Goal: Task Accomplishment & Management: Manage account settings

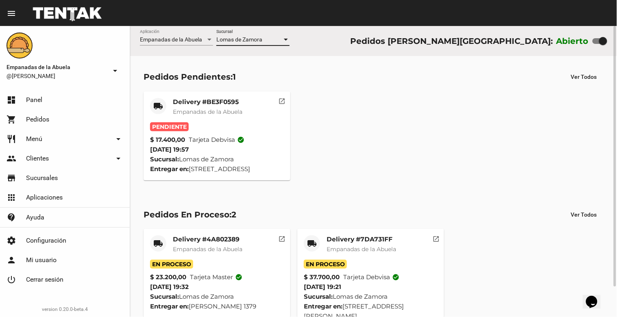
click at [168, 94] on mat-card "local_shipping Delivery #BE3F0595 Empanadas de la Abuela Pendiente $ 17.400,00 …" at bounding box center [217, 136] width 147 height 89
click at [179, 113] on span "Empanadas de la Abuela" at bounding box center [208, 111] width 70 height 7
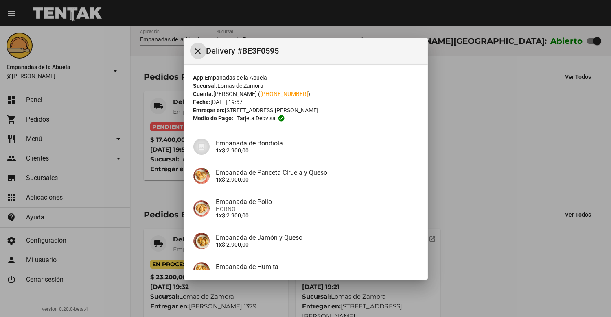
scroll to position [115, 0]
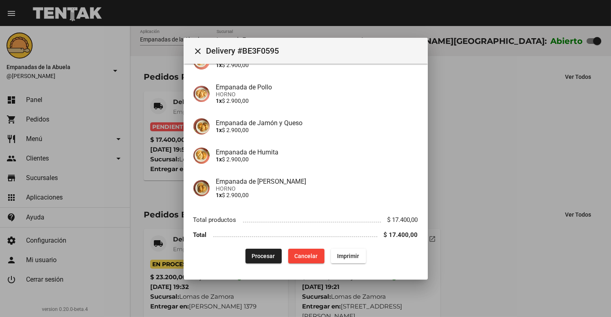
click at [240, 255] on div "Procesar Cancelar Imprimir" at bounding box center [305, 256] width 225 height 15
click at [252, 255] on span "Procesar" at bounding box center [263, 256] width 23 height 7
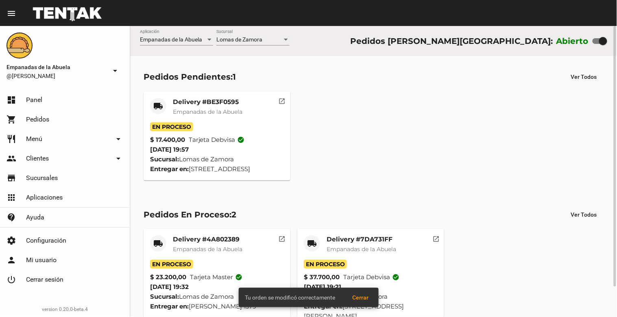
click at [187, 109] on span "Empanadas de la Abuela" at bounding box center [208, 111] width 70 height 7
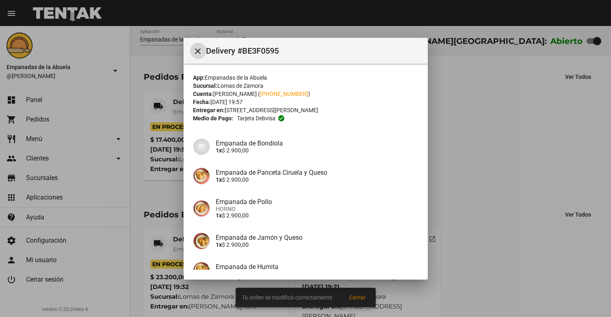
scroll to position [115, 0]
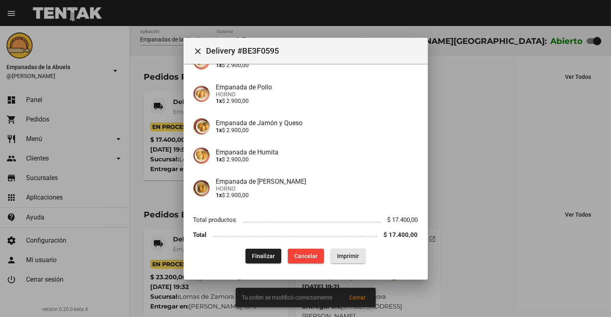
click at [332, 257] on button "Imprimir" at bounding box center [347, 256] width 35 height 15
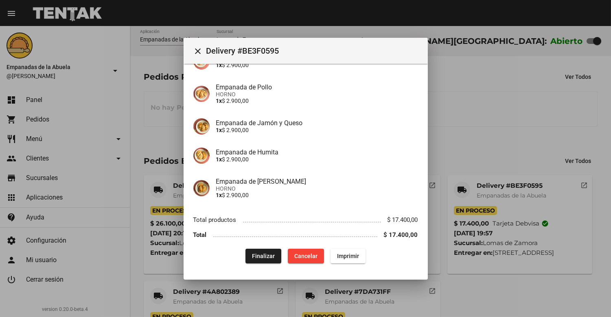
click at [190, 46] on mat-toolbar "close Delivery #BE3F0595" at bounding box center [305, 51] width 244 height 26
click at [194, 47] on mat-icon "close" at bounding box center [198, 51] width 10 height 10
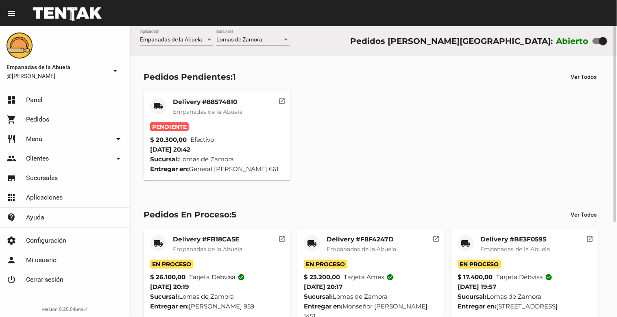
click at [188, 106] on div "Delivery #88574810 Empanadas de la Abuela" at bounding box center [208, 110] width 70 height 24
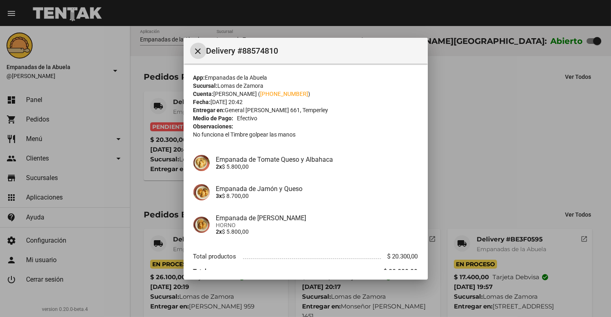
scroll to position [37, 0]
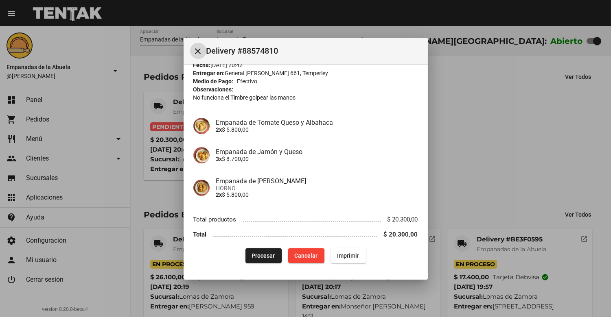
click at [257, 251] on button "Procesar" at bounding box center [263, 256] width 36 height 15
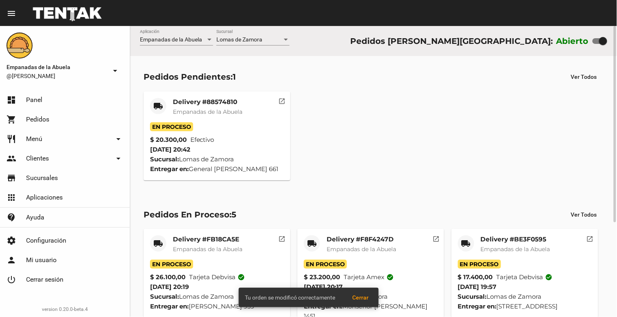
click at [192, 104] on mat-card-title "Delivery #88574810" at bounding box center [208, 102] width 70 height 8
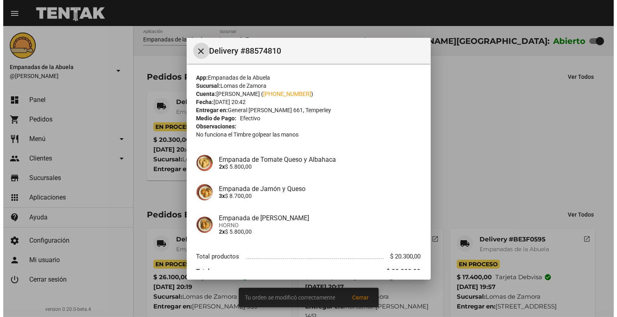
scroll to position [37, 0]
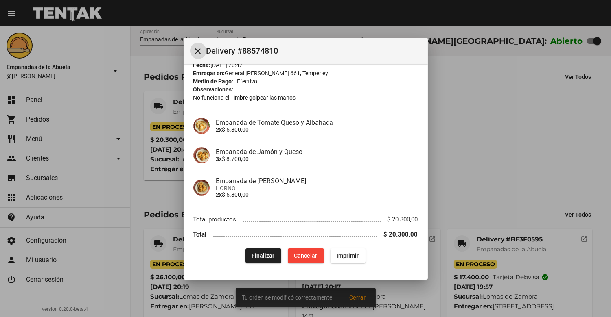
click at [343, 251] on button "Imprimir" at bounding box center [347, 256] width 35 height 15
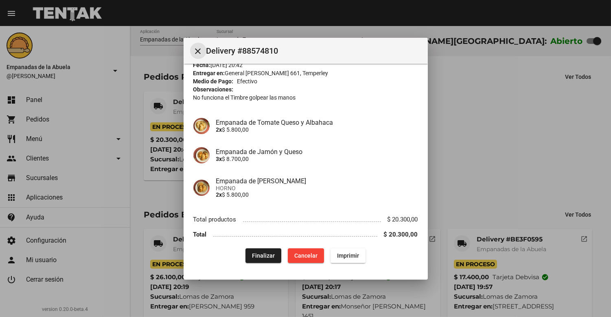
click at [198, 48] on mat-icon "close" at bounding box center [198, 51] width 10 height 10
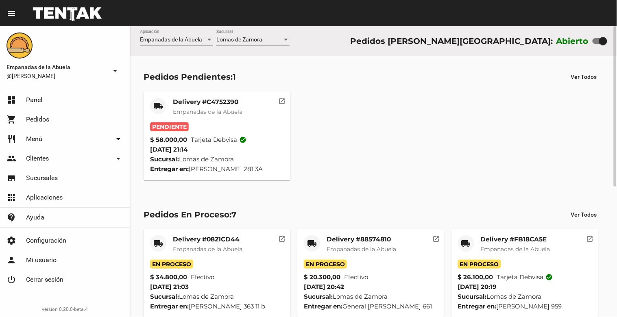
click at [208, 109] on span "Empanadas de la Abuela" at bounding box center [208, 111] width 70 height 7
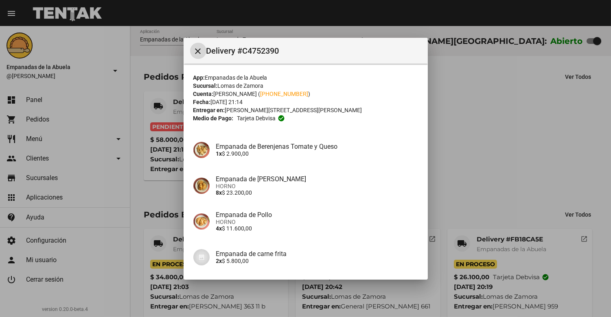
scroll to position [157, 0]
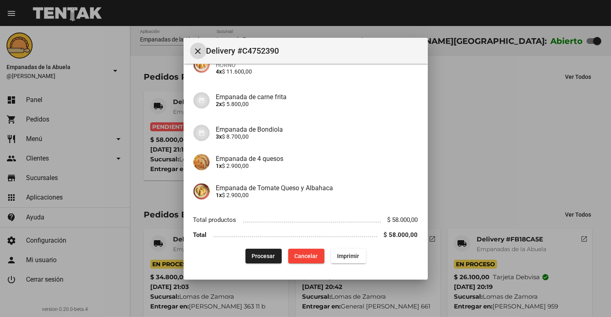
click at [259, 253] on span "Procesar" at bounding box center [263, 256] width 23 height 7
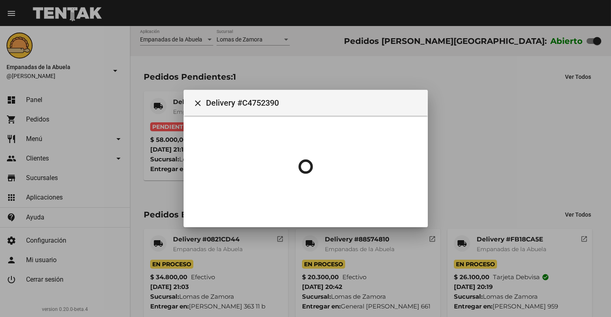
scroll to position [0, 0]
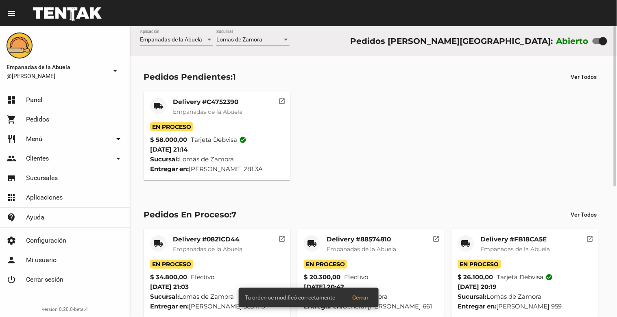
click at [182, 104] on mat-card-title "Delivery #C4752390" at bounding box center [208, 102] width 70 height 8
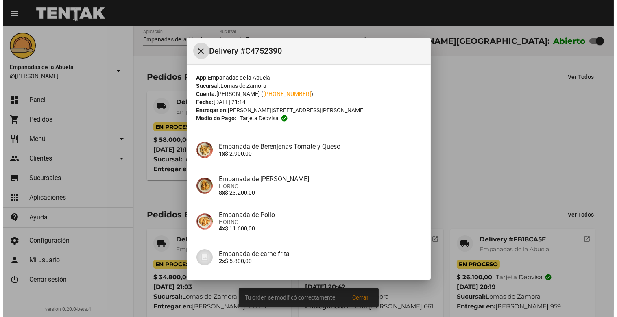
scroll to position [157, 0]
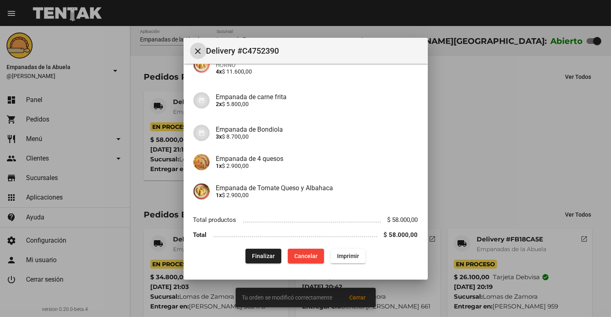
click at [337, 255] on span "Imprimir" at bounding box center [348, 256] width 22 height 7
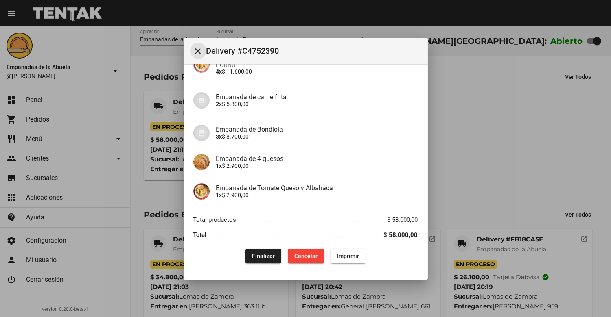
click at [194, 52] on mat-icon "close" at bounding box center [198, 51] width 10 height 10
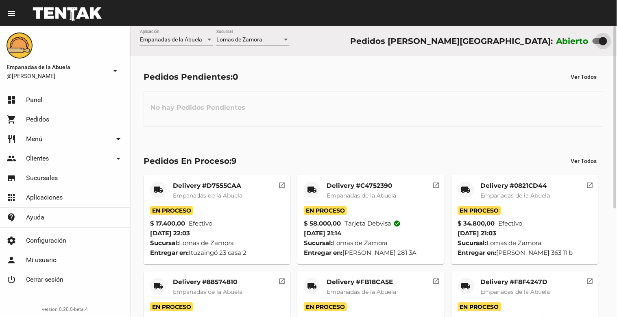
click at [599, 42] on div at bounding box center [600, 41] width 15 height 6
click at [597, 44] on input "checkbox" at bounding box center [596, 44] width 0 height 0
checkbox input "false"
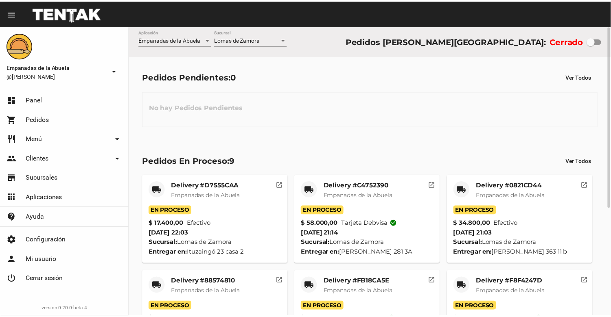
scroll to position [172, 0]
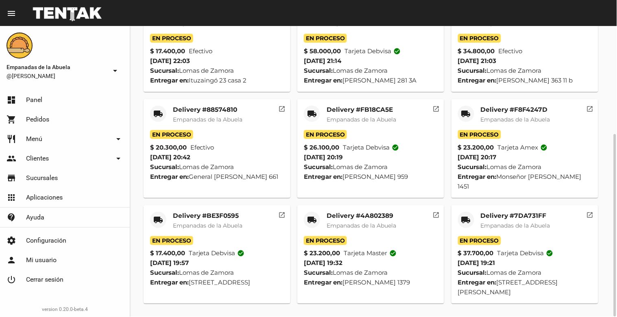
click at [514, 210] on mat-card "local_shipping Delivery #7DA731FF Empanadas de la Abuela En Proceso $ 37.700,00…" at bounding box center [525, 254] width 147 height 99
click at [507, 218] on mat-card-title "Delivery #7DA731FF" at bounding box center [516, 216] width 70 height 8
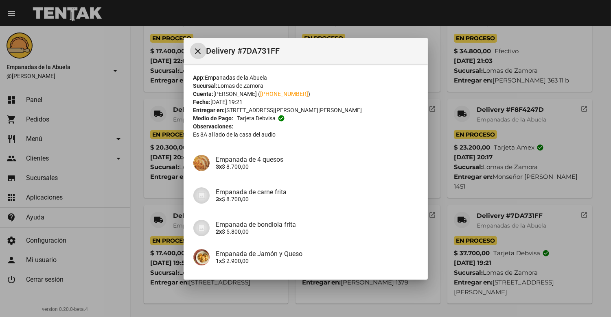
scroll to position [154, 0]
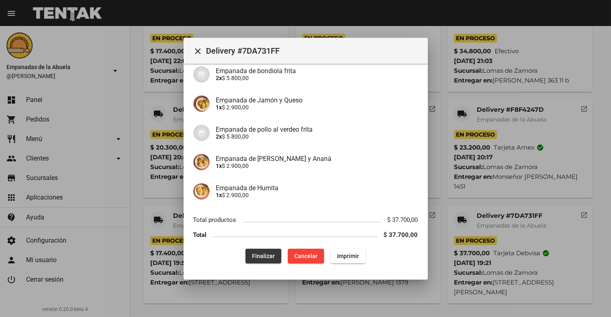
click at [269, 255] on span "Finalizar" at bounding box center [263, 256] width 23 height 7
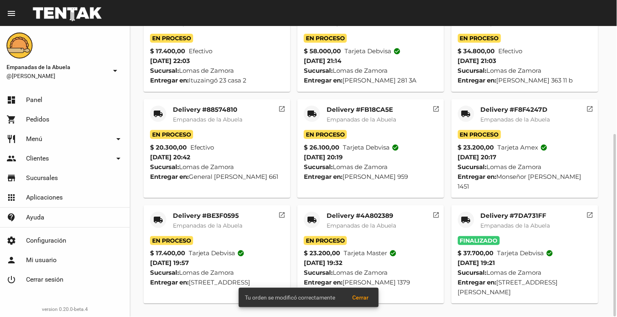
click at [360, 216] on mat-card-title "Delivery #4A802389" at bounding box center [362, 216] width 70 height 8
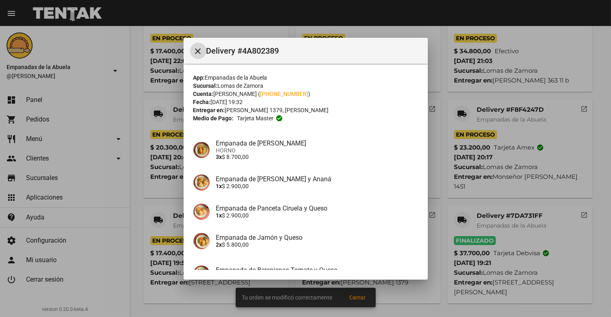
scroll to position [86, 0]
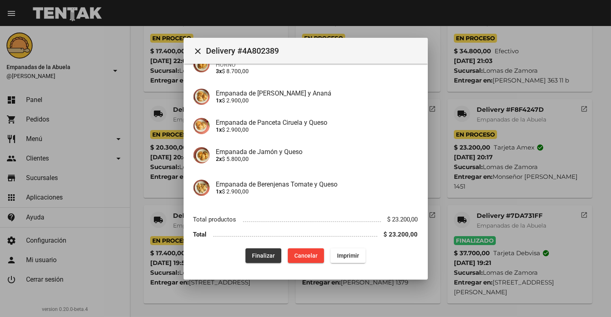
click at [252, 257] on span "Finalizar" at bounding box center [263, 256] width 23 height 7
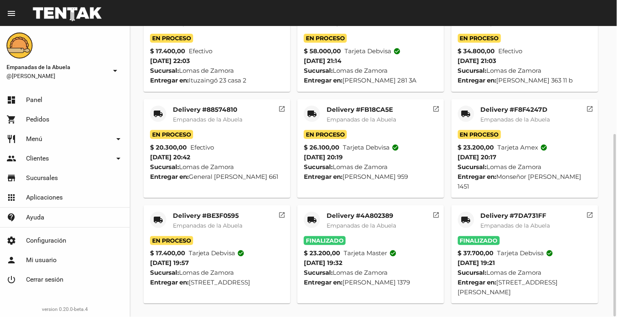
click at [212, 217] on mat-card-title "Delivery #BE3F0595" at bounding box center [208, 216] width 70 height 8
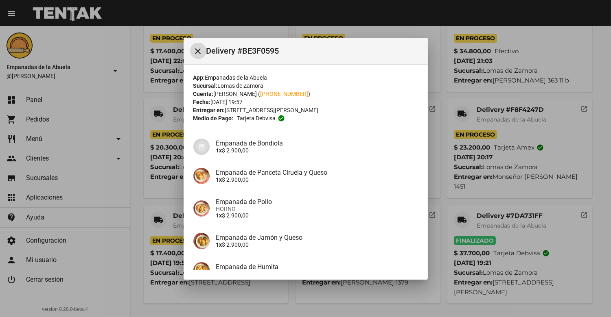
scroll to position [115, 0]
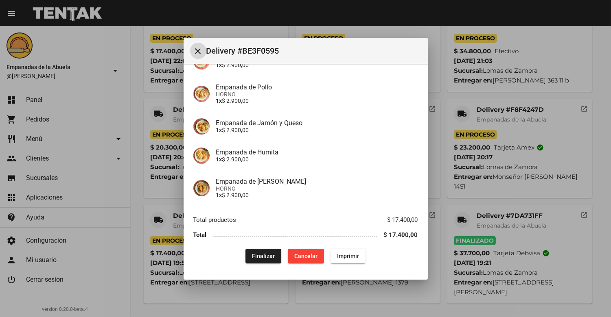
click at [255, 250] on button "Finalizar" at bounding box center [263, 256] width 36 height 15
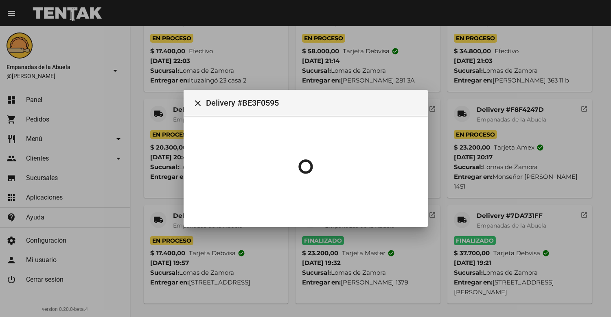
scroll to position [0, 0]
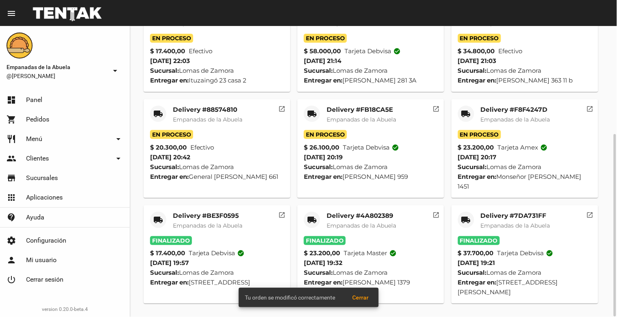
click at [521, 108] on mat-card-title "Delivery #F8F4247D" at bounding box center [516, 110] width 70 height 8
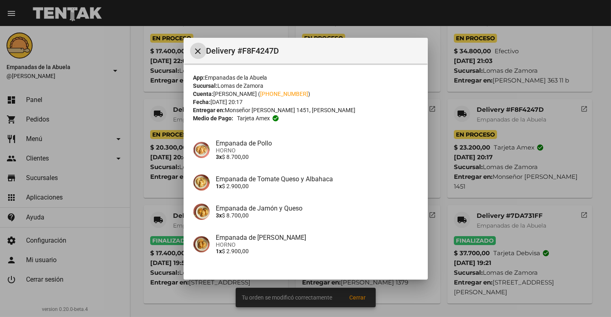
scroll to position [56, 0]
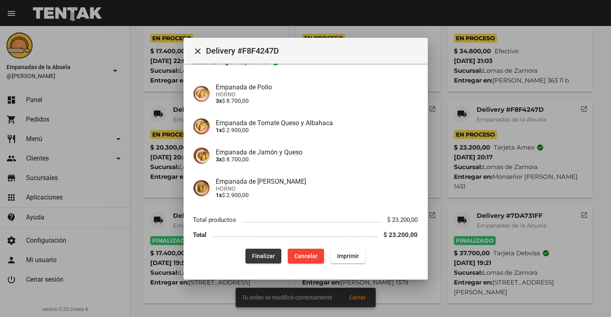
click at [259, 253] on span "Finalizar" at bounding box center [263, 256] width 23 height 7
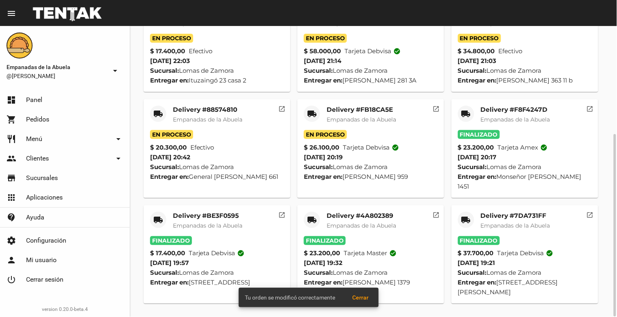
click at [355, 116] on mat-card-subtitle "Empanadas de la Abuela" at bounding box center [362, 120] width 70 height 8
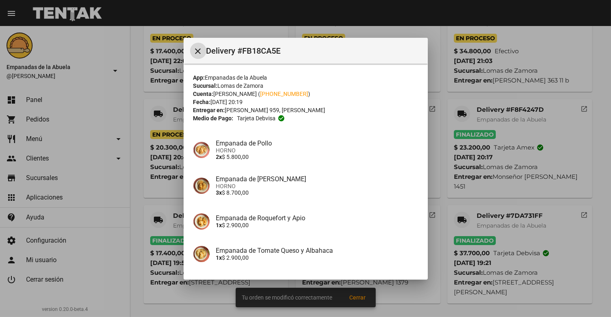
scroll to position [128, 0]
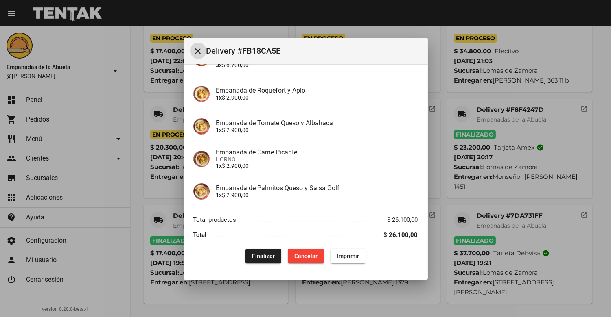
click at [255, 255] on span "Finalizar" at bounding box center [263, 256] width 23 height 7
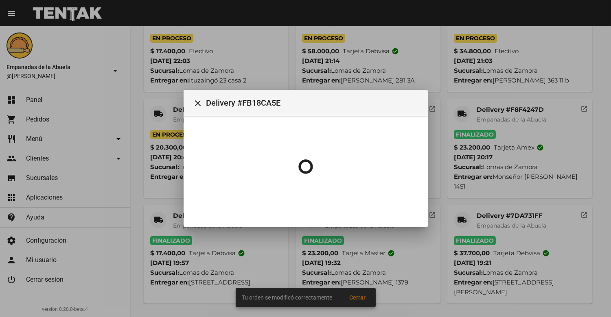
scroll to position [0, 0]
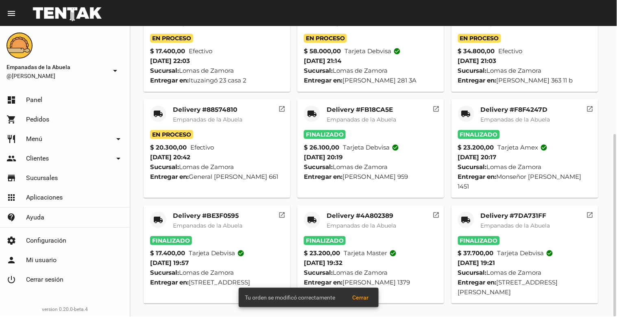
click at [201, 111] on mat-card-title "Delivery #88574810" at bounding box center [208, 110] width 70 height 8
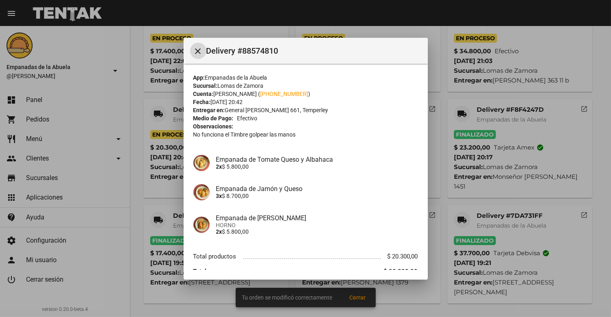
scroll to position [37, 0]
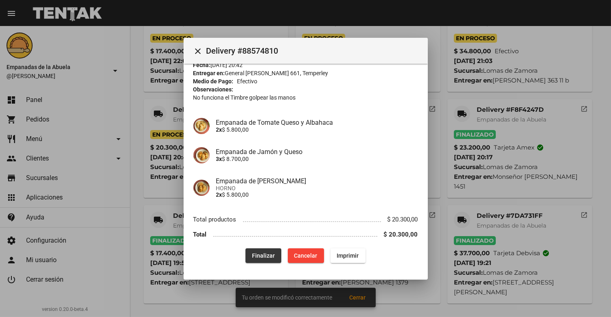
click at [263, 255] on span "Finalizar" at bounding box center [263, 256] width 23 height 7
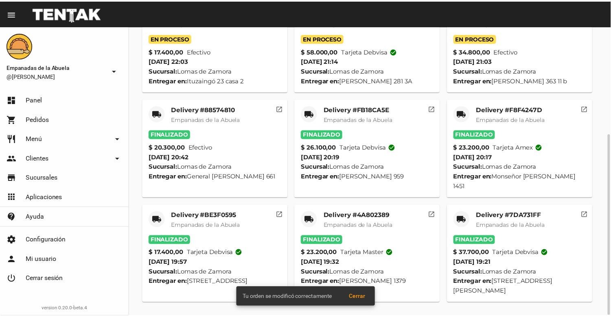
scroll to position [0, 0]
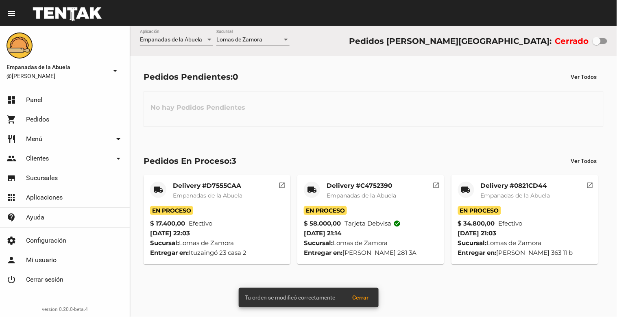
click at [500, 184] on mat-card-title "Delivery #0821CD44" at bounding box center [516, 186] width 70 height 8
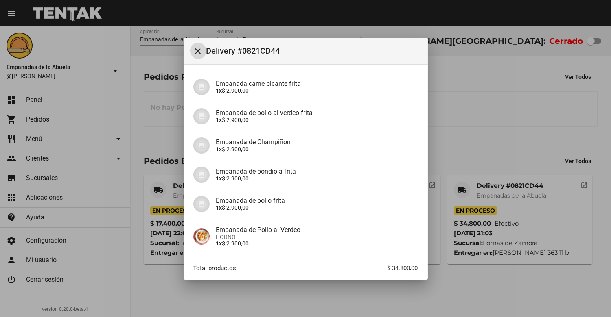
scroll to position [274, 0]
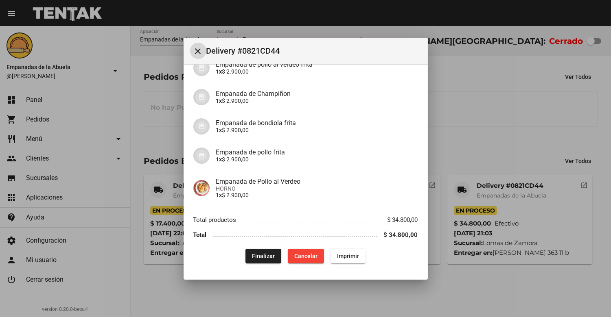
click at [260, 256] on span "Finalizar" at bounding box center [263, 256] width 23 height 7
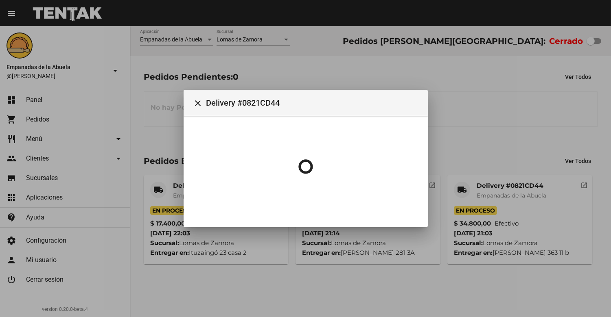
scroll to position [0, 0]
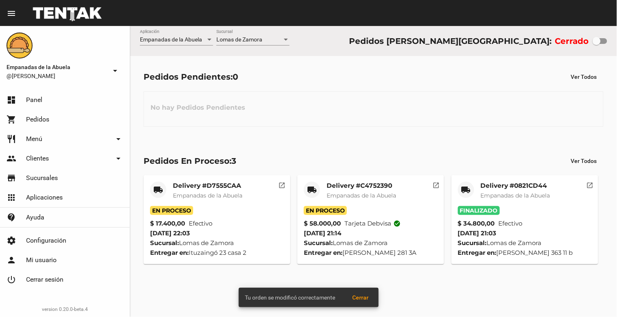
click at [368, 201] on div "Delivery #C4752390 Empanadas de la Abuela" at bounding box center [362, 194] width 70 height 24
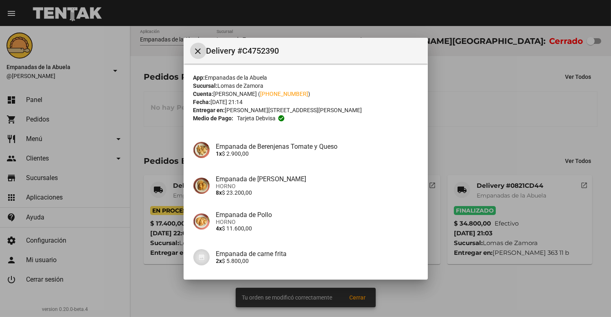
scroll to position [157, 0]
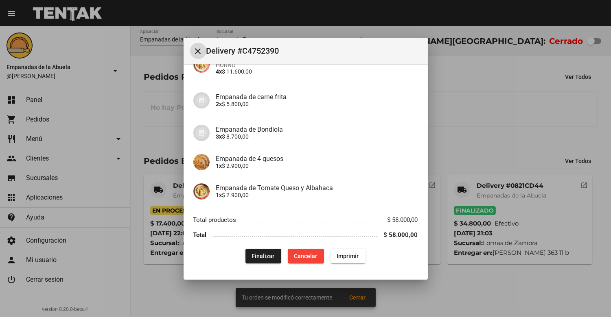
click at [262, 255] on span "Finalizar" at bounding box center [263, 256] width 23 height 7
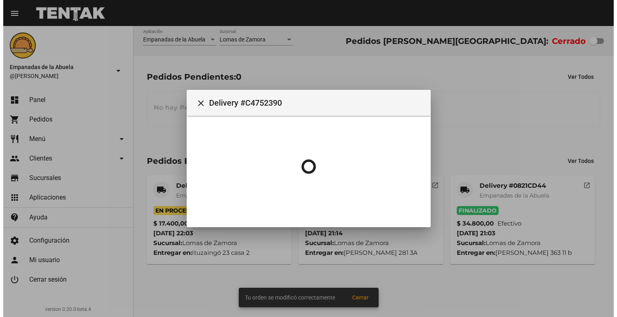
scroll to position [0, 0]
